Goal: Use online tool/utility: Use online tool/utility

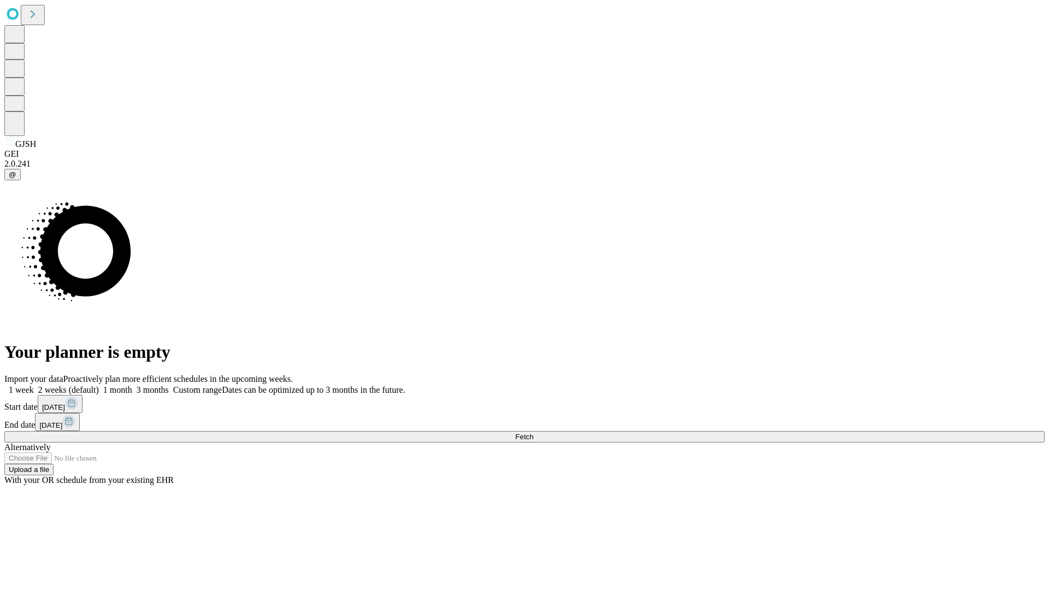
click at [533, 433] on span "Fetch" at bounding box center [524, 437] width 18 height 8
